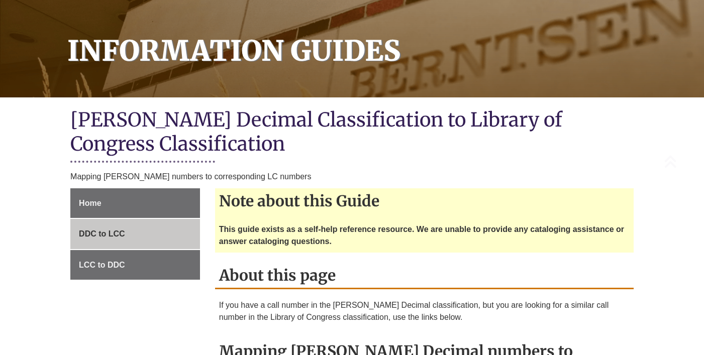
scroll to position [147, 0]
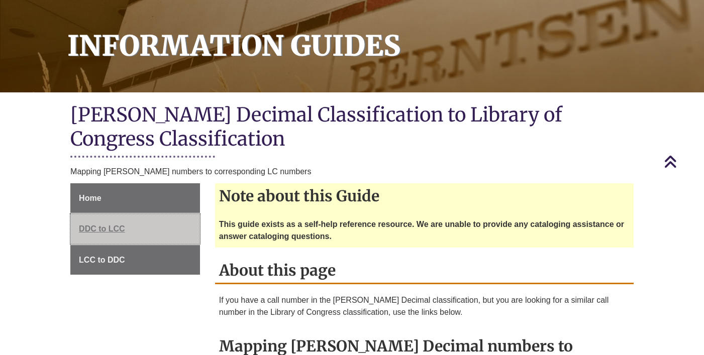
click at [107, 225] on span "DDC to LCC" at bounding box center [102, 229] width 46 height 9
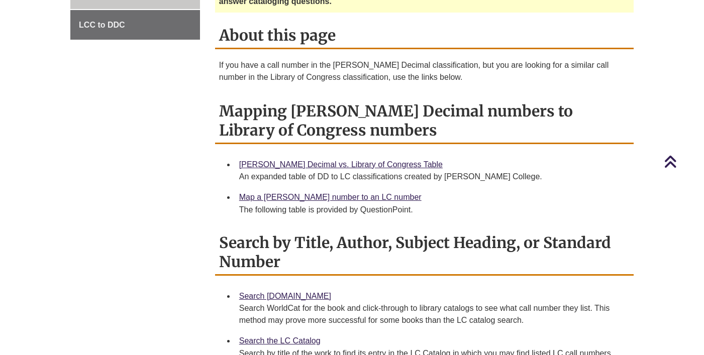
scroll to position [384, 0]
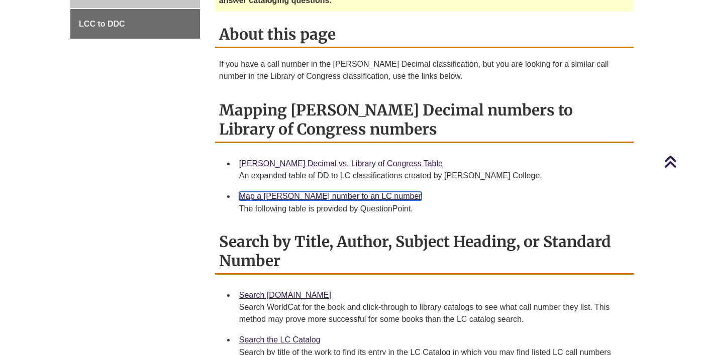
click at [326, 192] on link "Map a [PERSON_NAME] number to an LC number" at bounding box center [330, 196] width 183 height 9
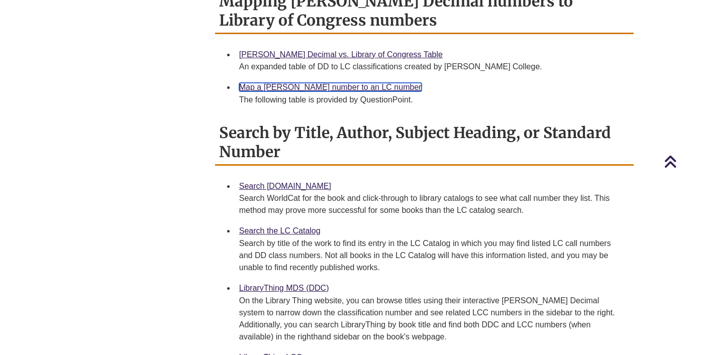
scroll to position [503, 0]
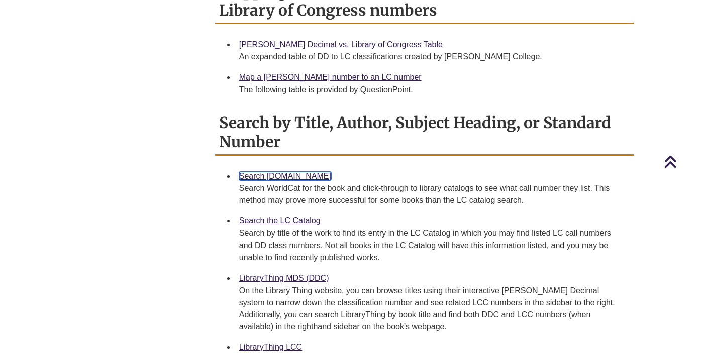
click at [292, 172] on link "Search [DOMAIN_NAME]" at bounding box center [285, 176] width 92 height 9
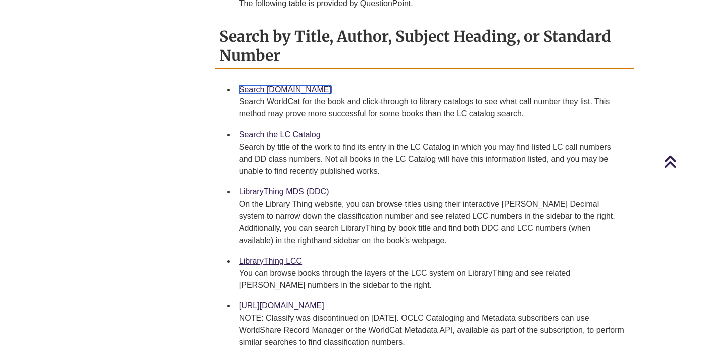
scroll to position [592, 0]
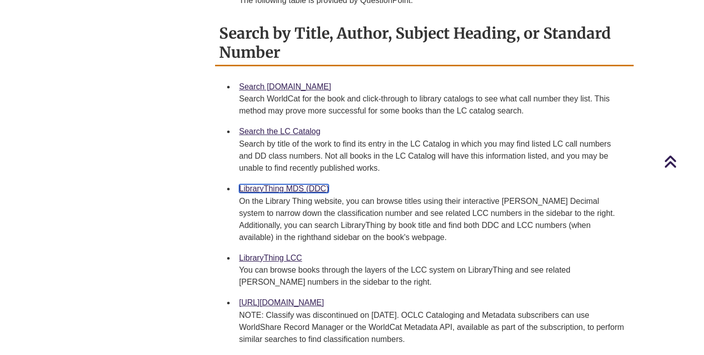
click at [293, 185] on link "LibraryThing MDS (DDC)" at bounding box center [284, 189] width 90 height 9
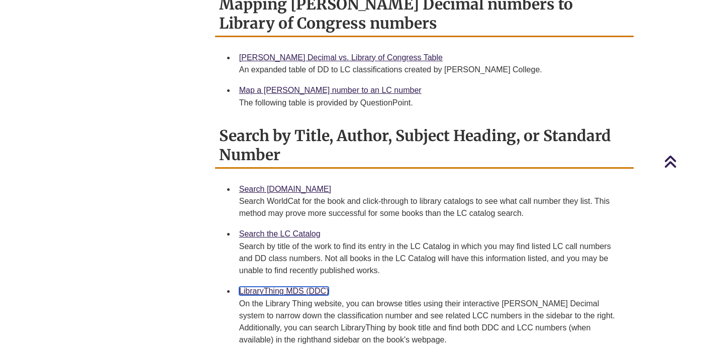
scroll to position [492, 0]
